Goal: Task Accomplishment & Management: Manage account settings

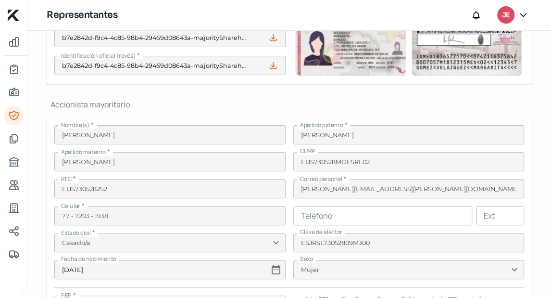
scroll to position [561, 0]
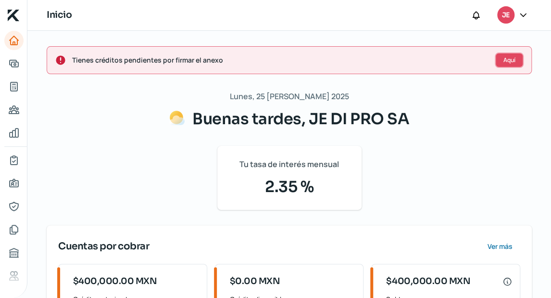
click at [504, 60] on span "Aquí" at bounding box center [510, 60] width 12 height 6
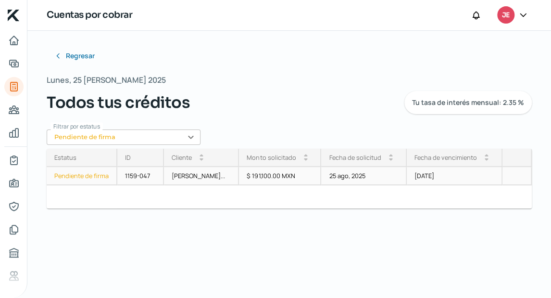
click at [426, 169] on div "23 nov, 2025" at bounding box center [455, 176] width 96 height 18
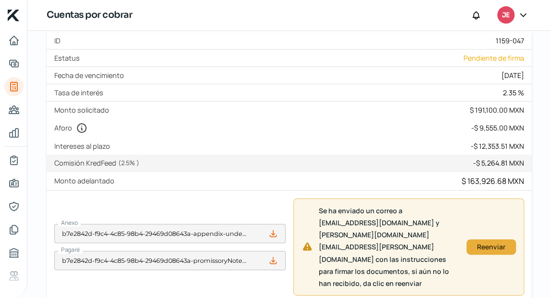
scroll to position [154, 0]
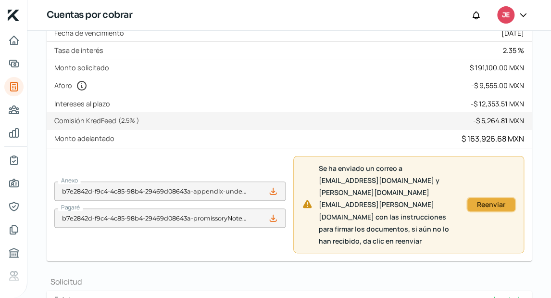
click at [486, 197] on button "Reenviar" at bounding box center [492, 204] width 50 height 15
